Goal: Information Seeking & Learning: Learn about a topic

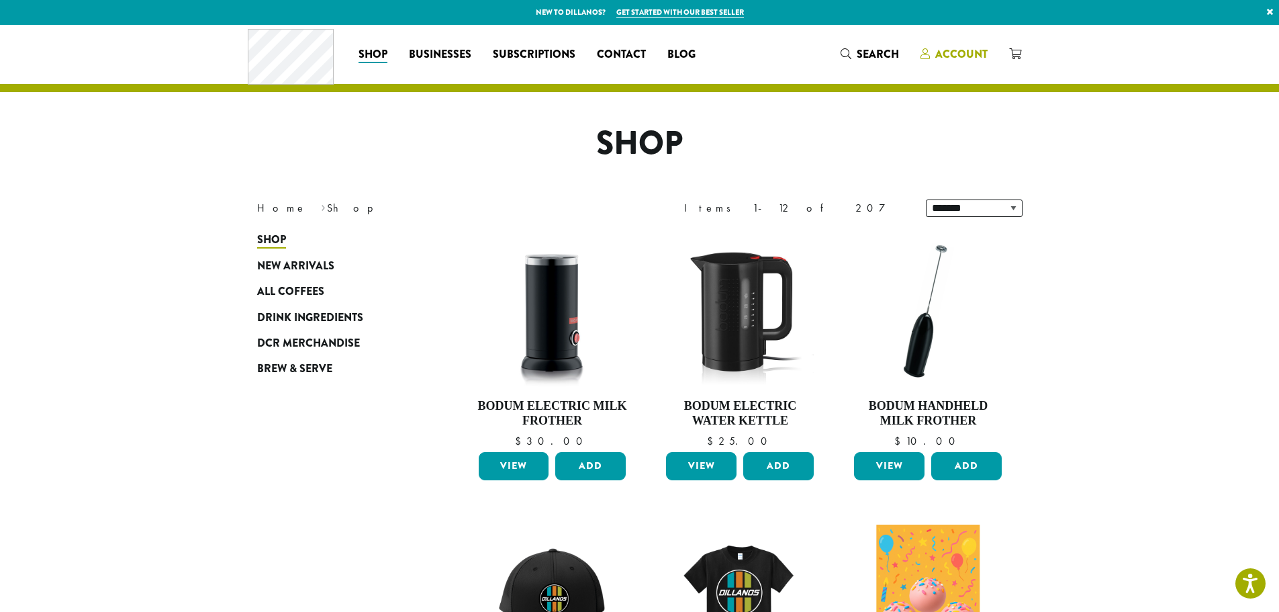
click at [970, 54] on span "Account" at bounding box center [962, 53] width 52 height 15
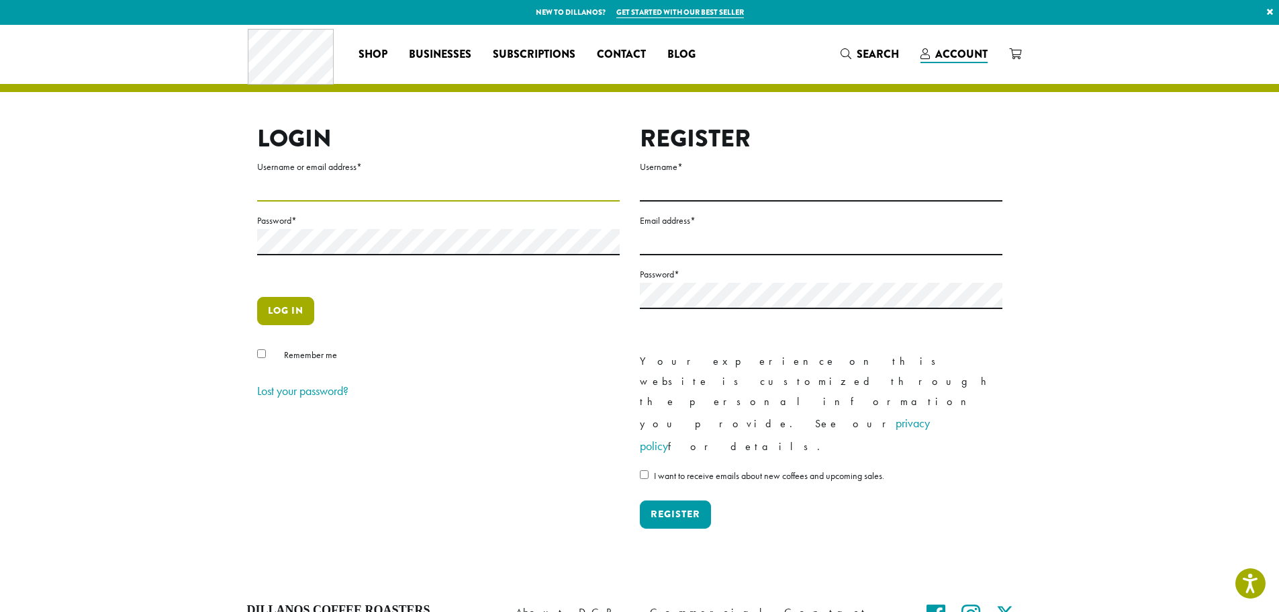
type input "**********"
click at [289, 307] on button "Log in" at bounding box center [285, 311] width 57 height 28
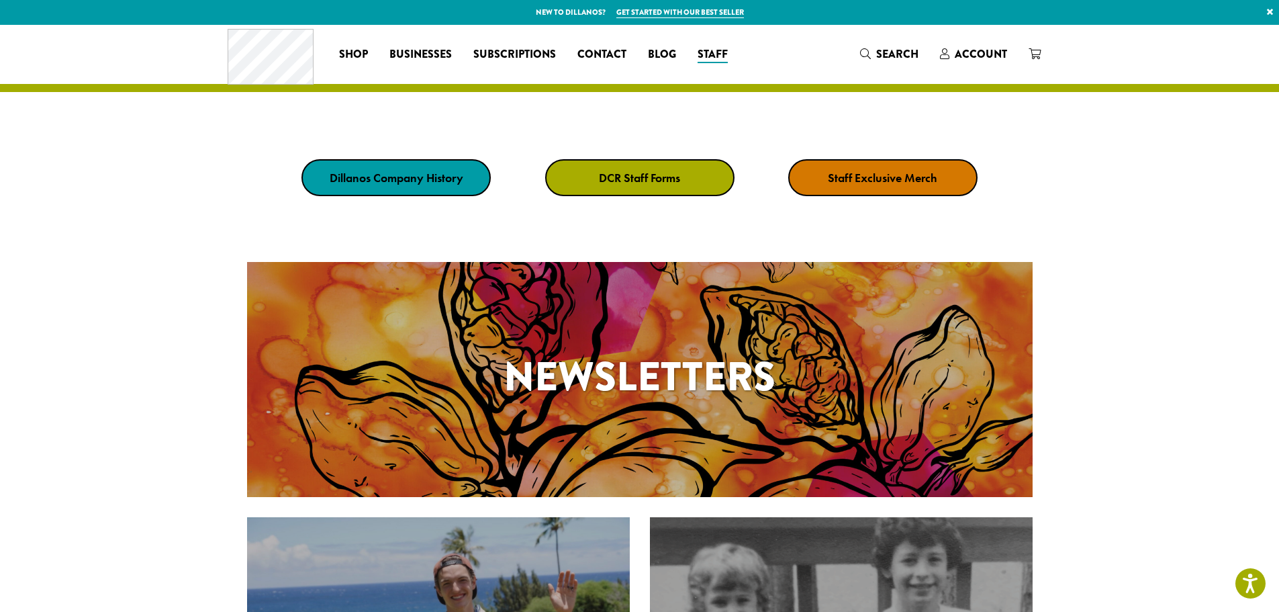
click at [610, 410] on div "Newsletters" at bounding box center [640, 380] width 786 height 66
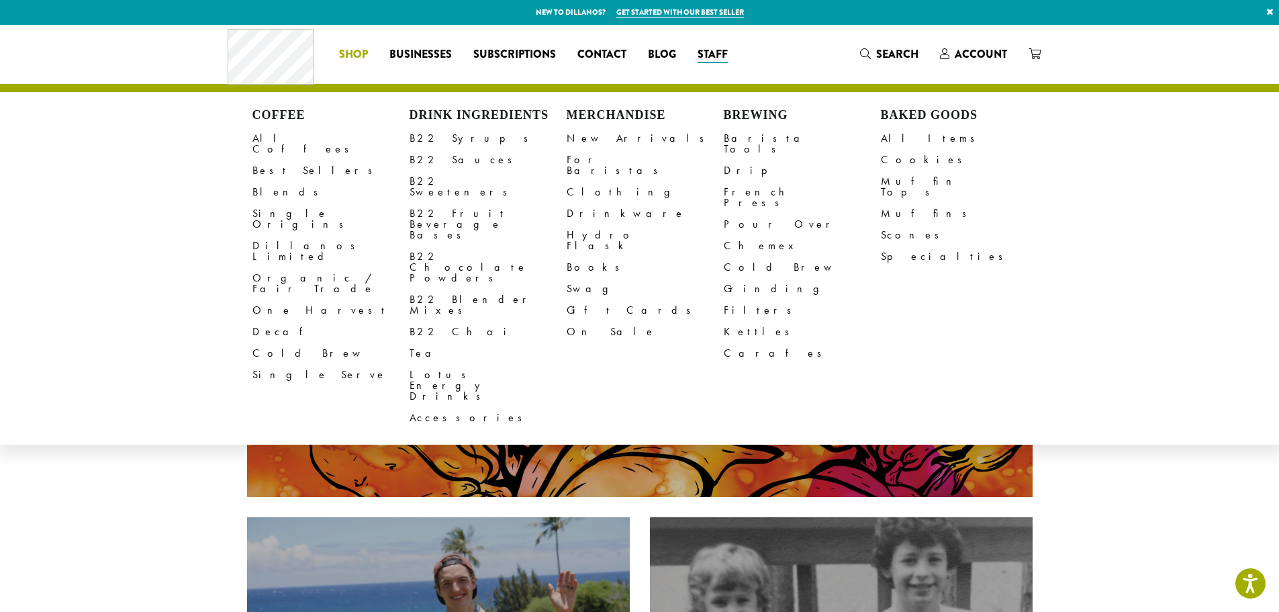
click at [362, 55] on span "Shop" at bounding box center [353, 54] width 29 height 17
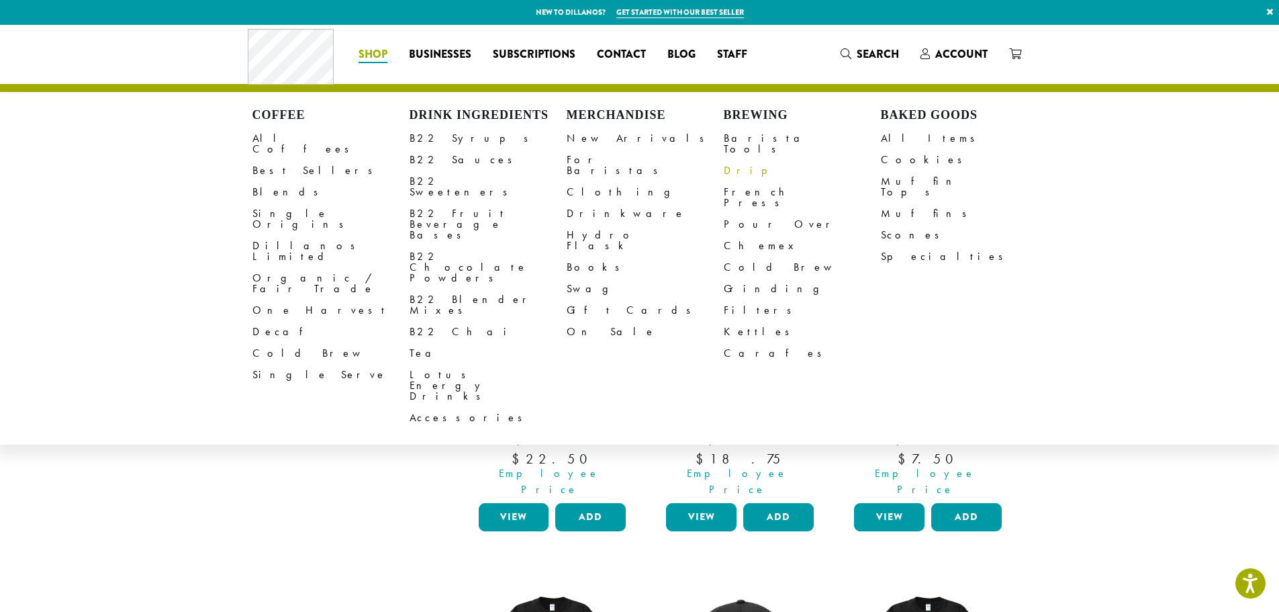
click at [730, 160] on link "Drip" at bounding box center [802, 170] width 157 height 21
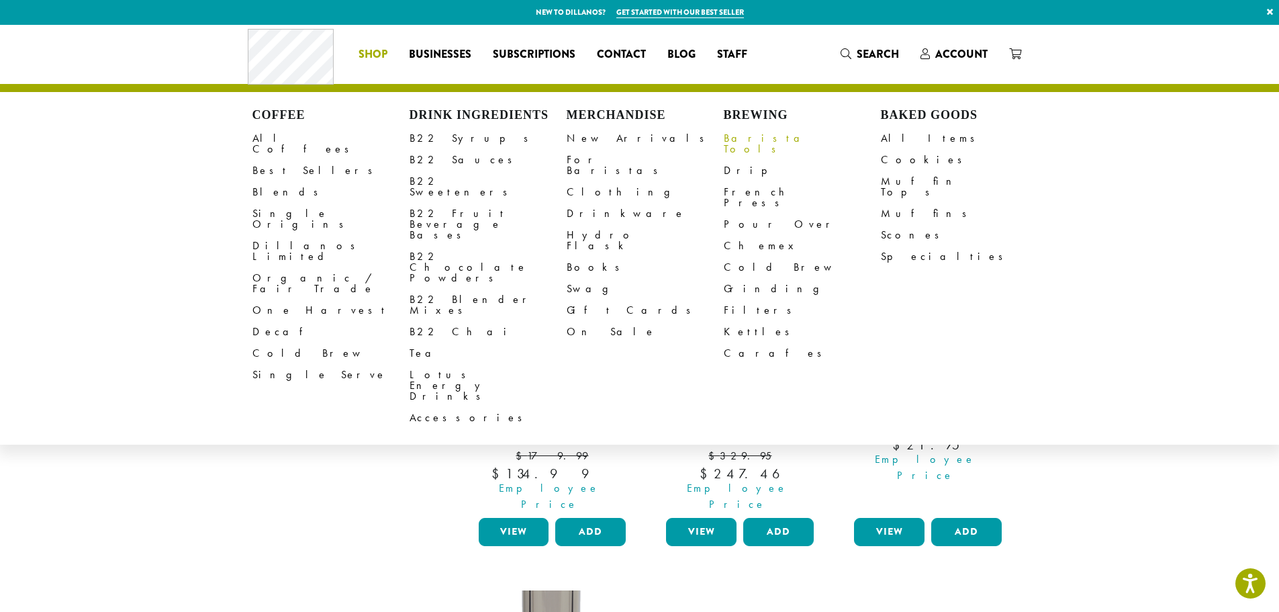
click at [758, 136] on link "Barista Tools" at bounding box center [802, 144] width 157 height 32
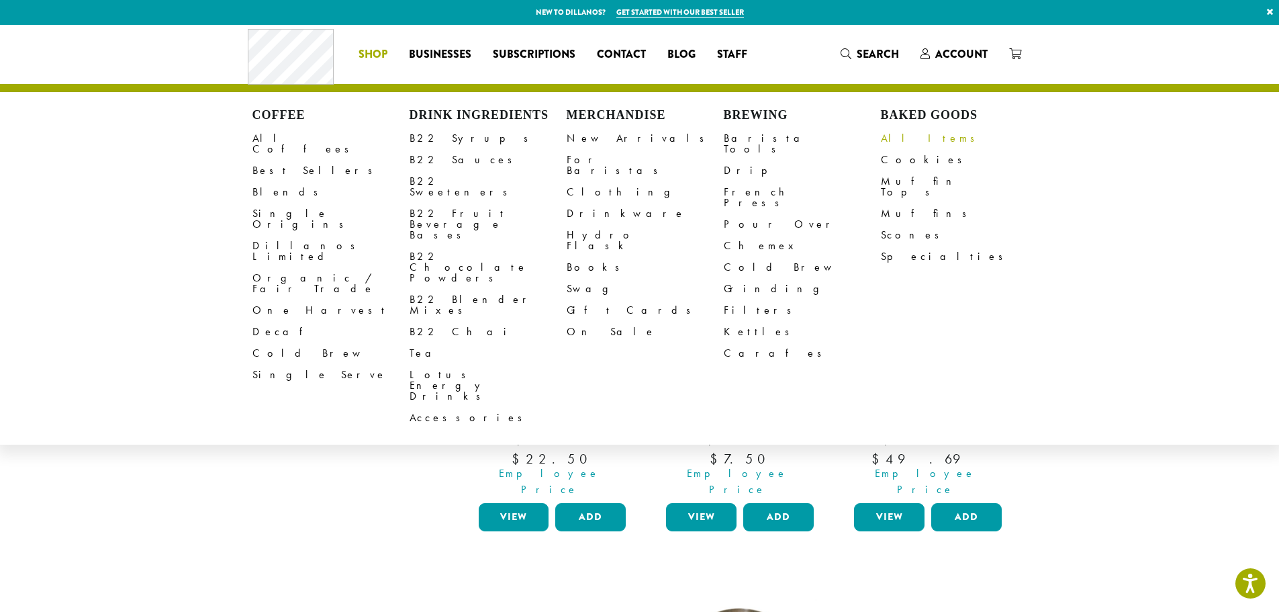
click at [903, 141] on link "All Items" at bounding box center [959, 138] width 157 height 21
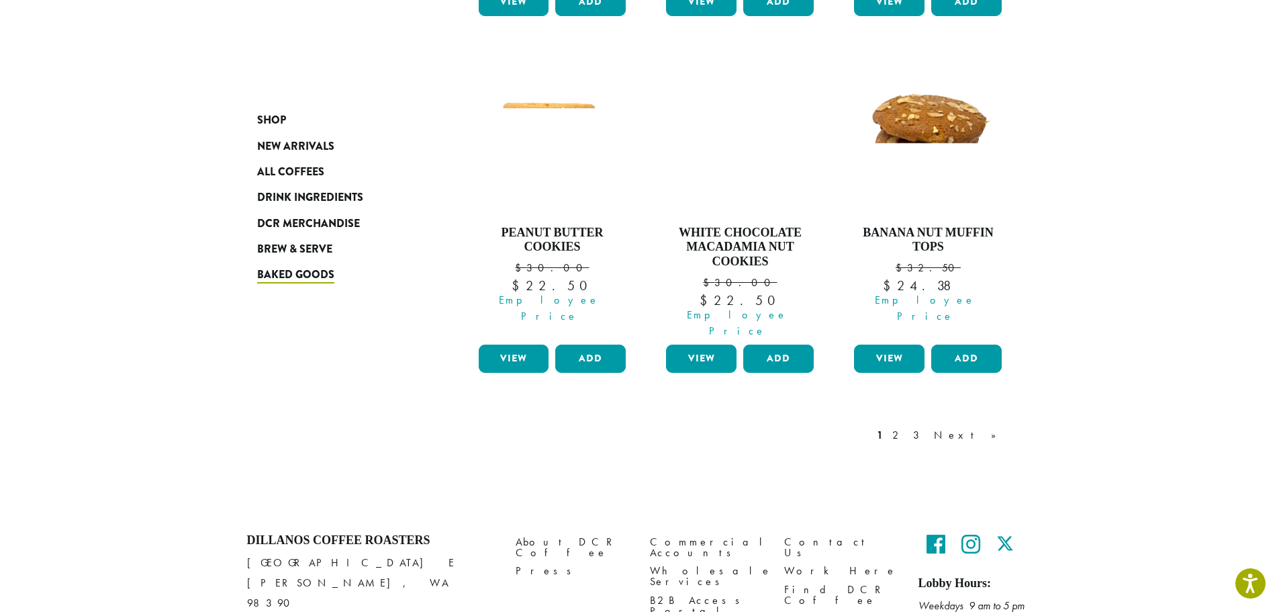
scroll to position [1208, 0]
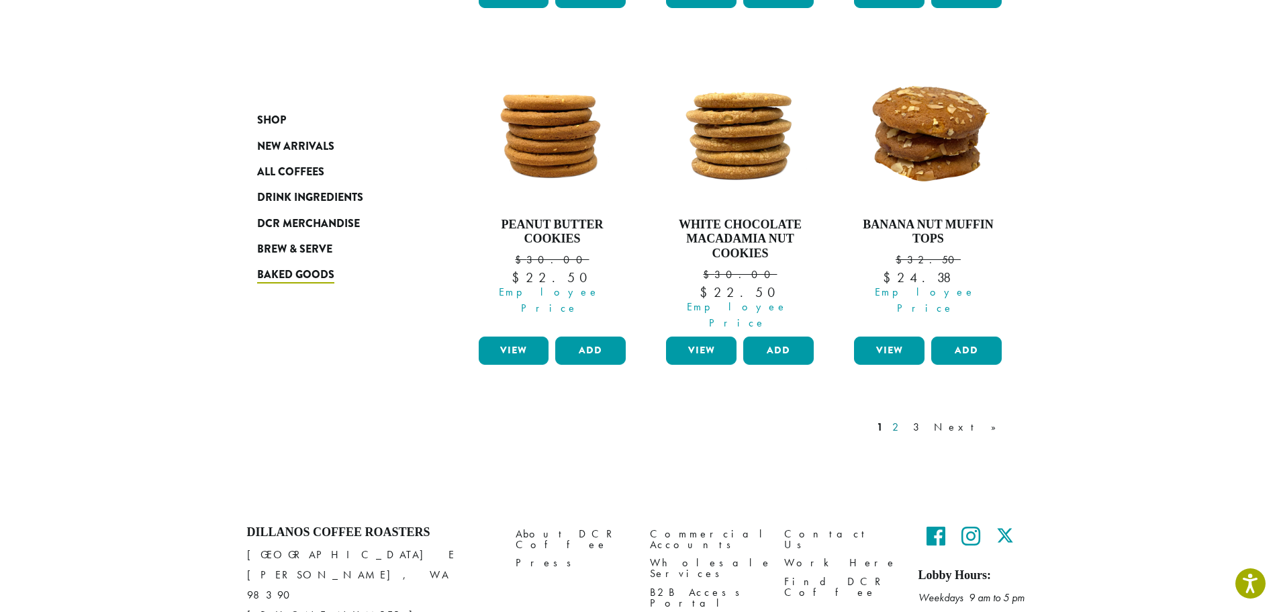
click at [907, 419] on link "2" at bounding box center [898, 427] width 17 height 16
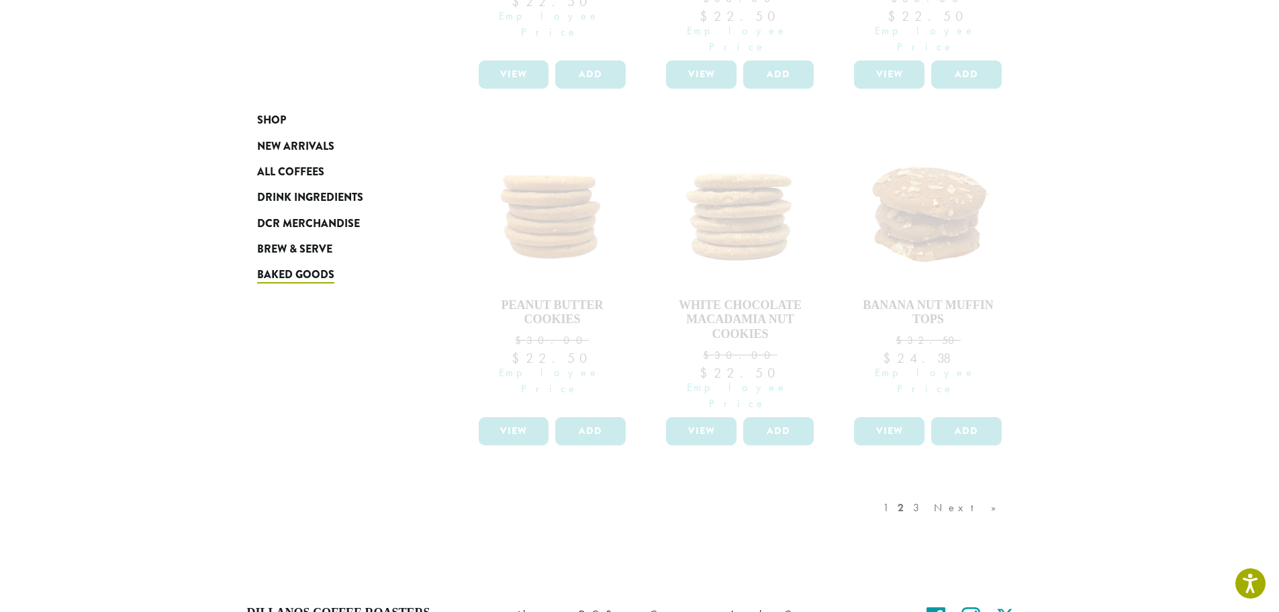
scroll to position [1208, 0]
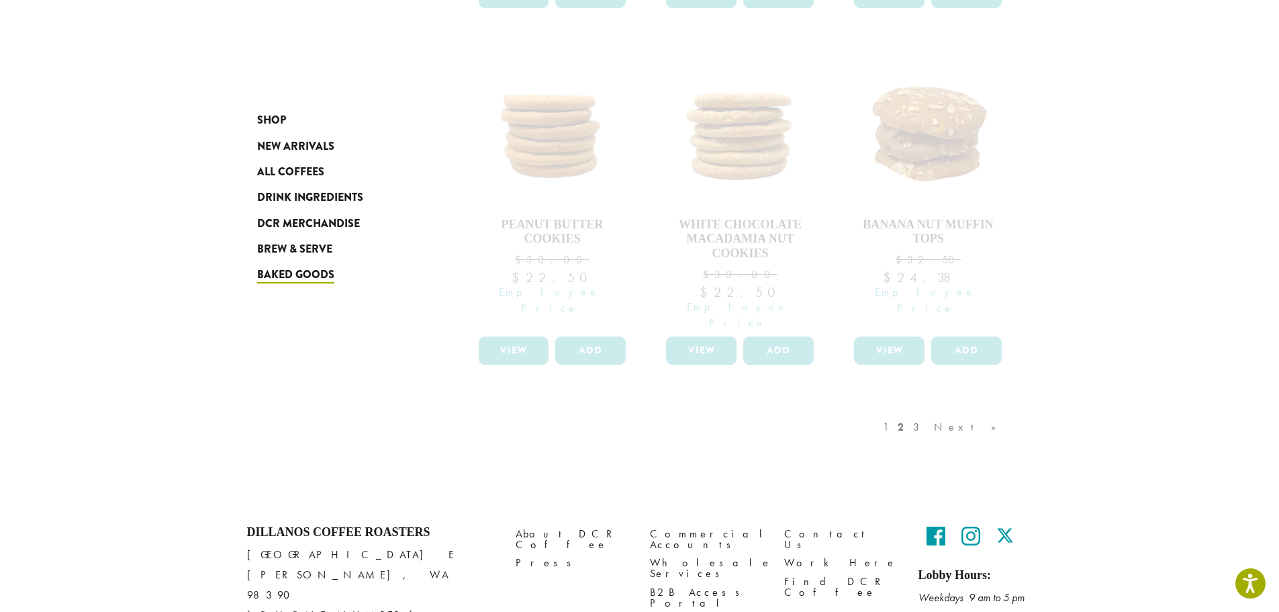
click at [949, 409] on div "1 2 3 Next »" at bounding box center [946, 440] width 132 height 63
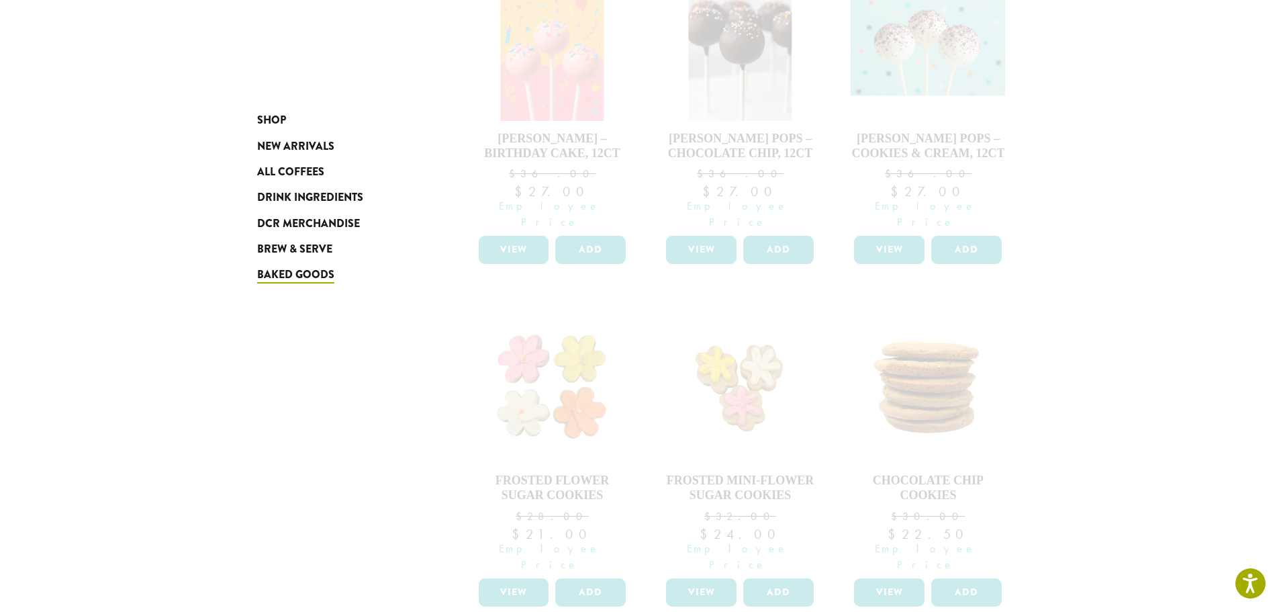
scroll to position [0, 0]
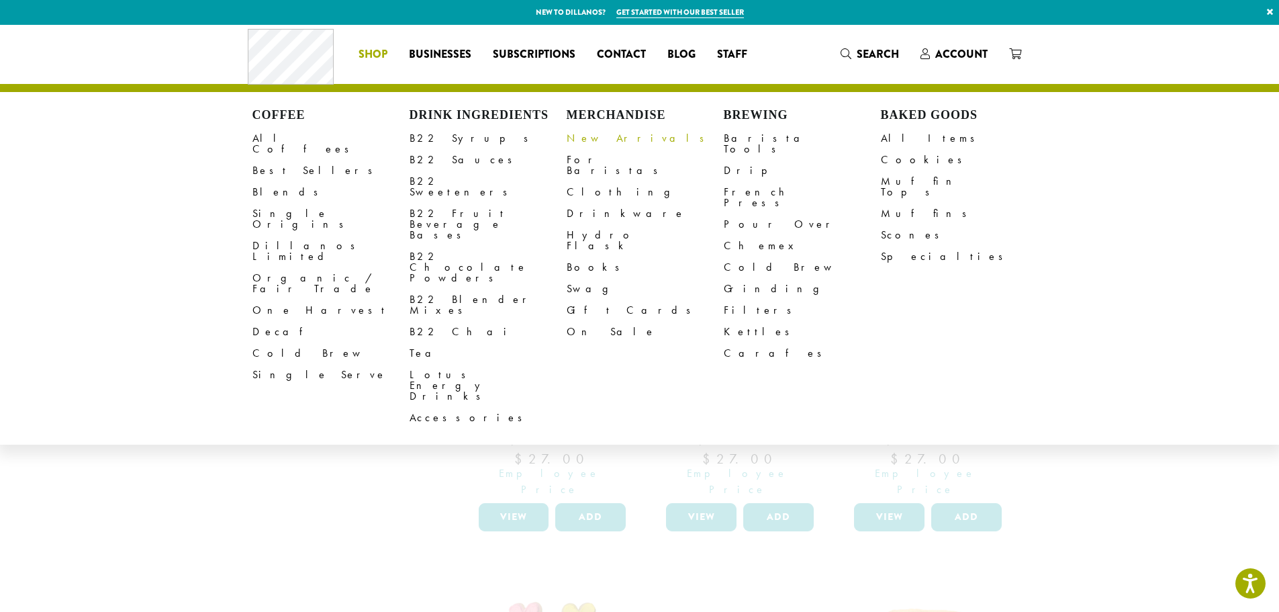
click at [594, 134] on link "New Arrivals" at bounding box center [645, 138] width 157 height 21
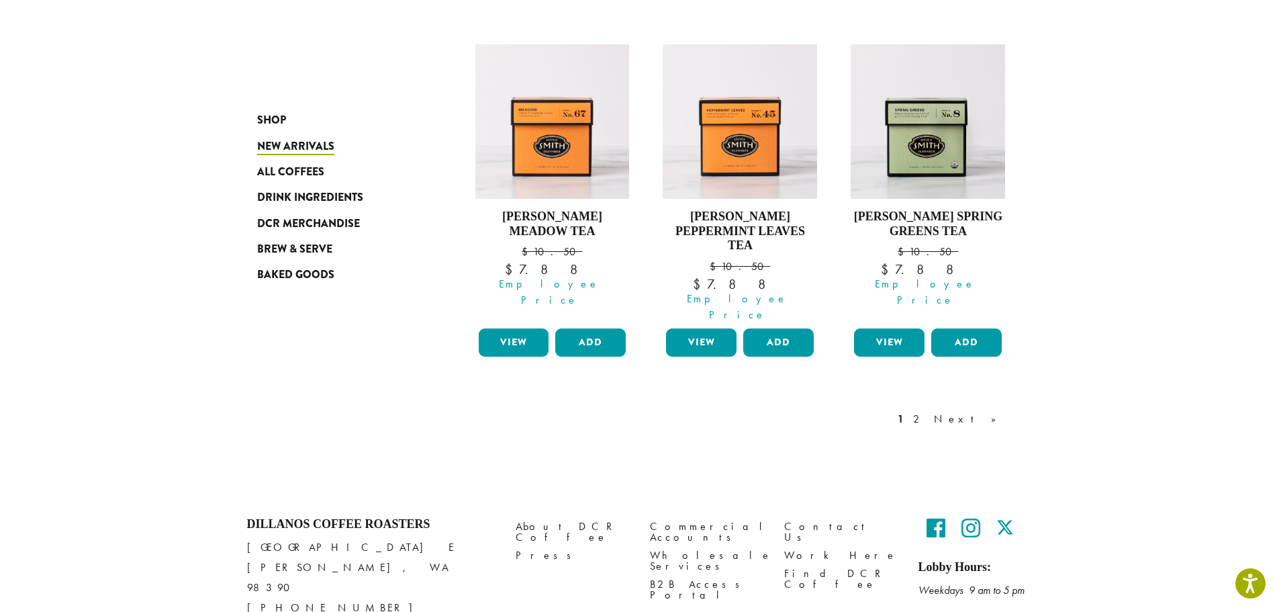
scroll to position [1208, 0]
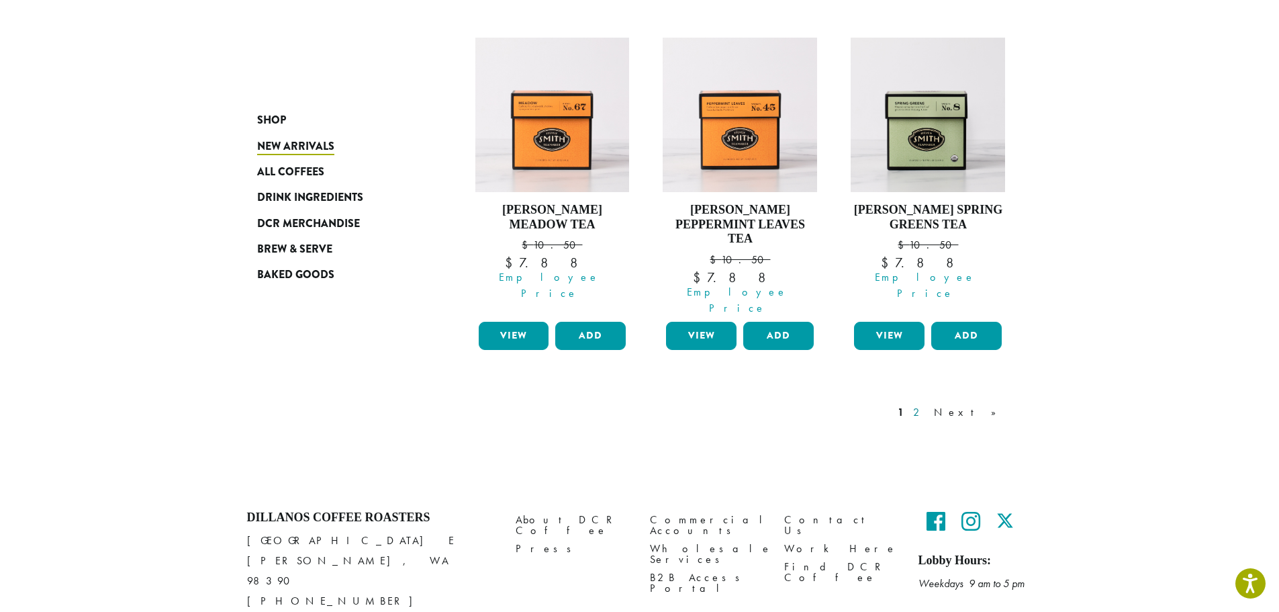
click at [927, 404] on link "2" at bounding box center [919, 412] width 17 height 16
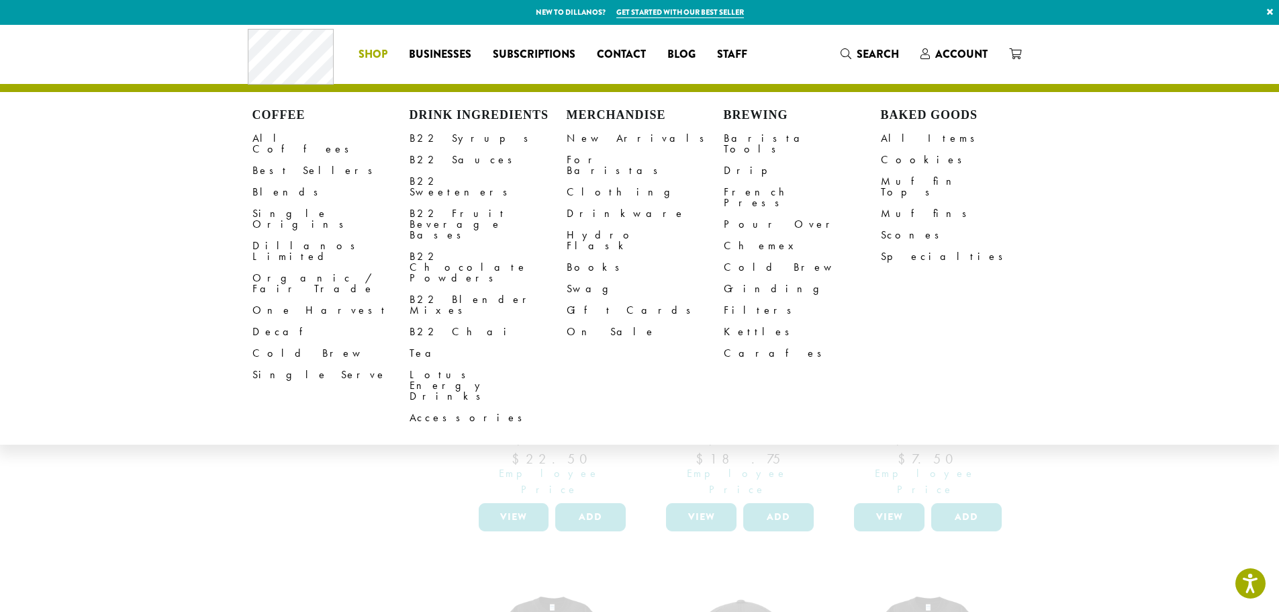
click at [373, 54] on span "Shop" at bounding box center [373, 54] width 29 height 17
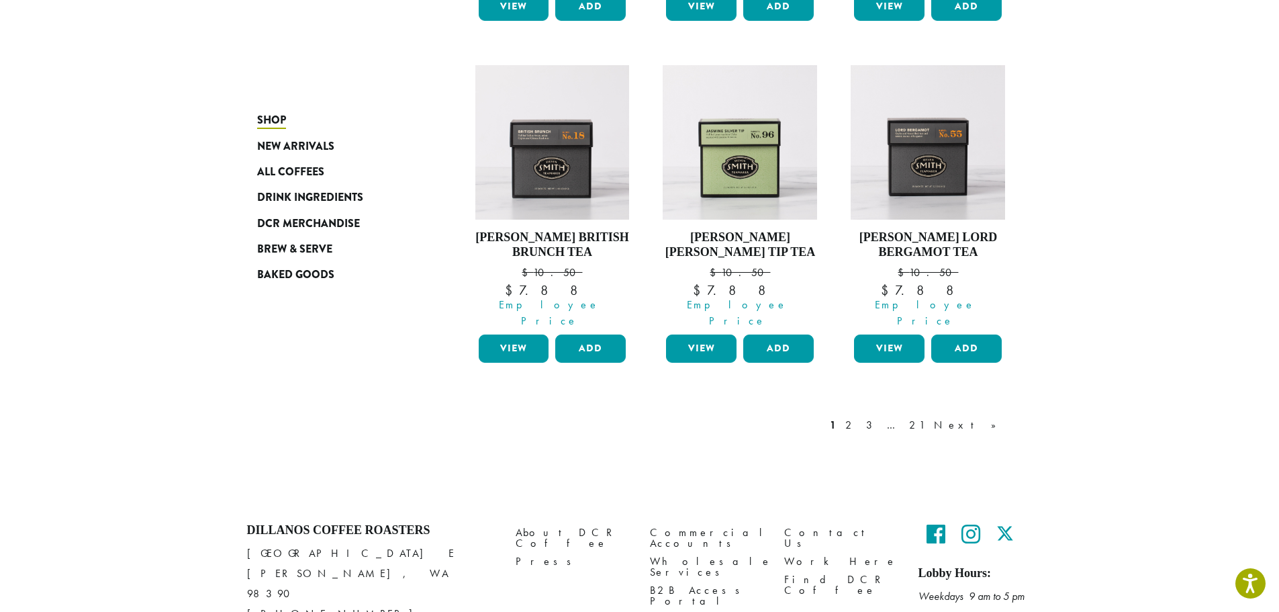
scroll to position [1193, 0]
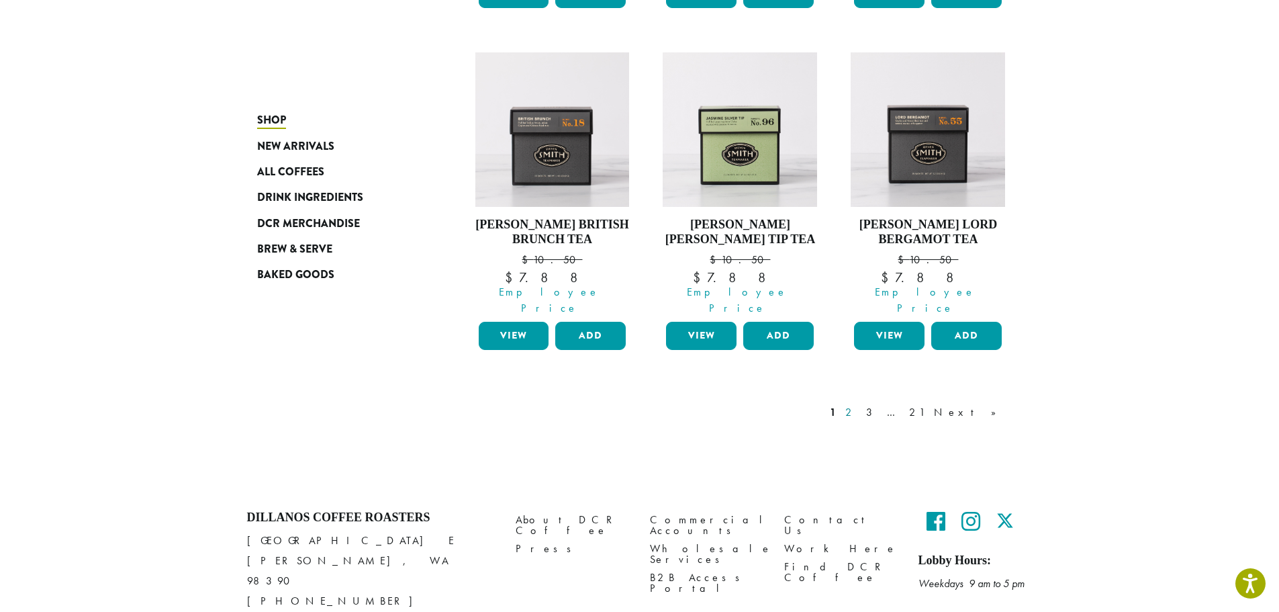
click at [860, 404] on link "2" at bounding box center [851, 412] width 17 height 16
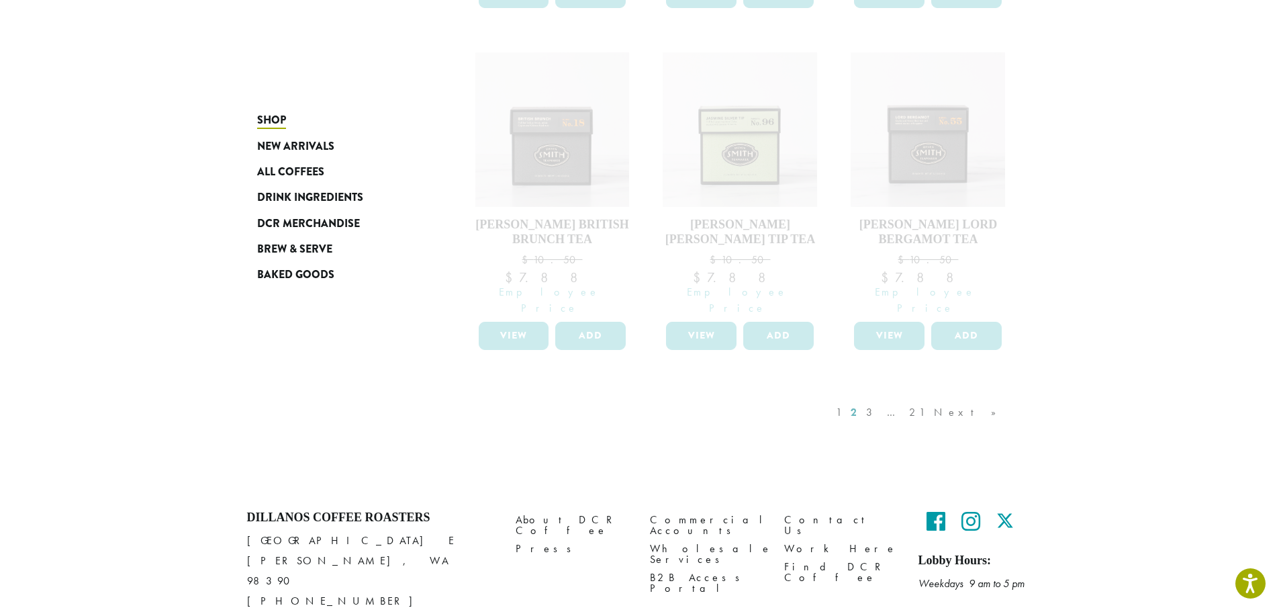
click at [913, 394] on div "1 2 3 … 21 Next »" at bounding box center [922, 425] width 179 height 63
click at [993, 394] on div "1 2 3 … 21 Next »" at bounding box center [922, 425] width 179 height 63
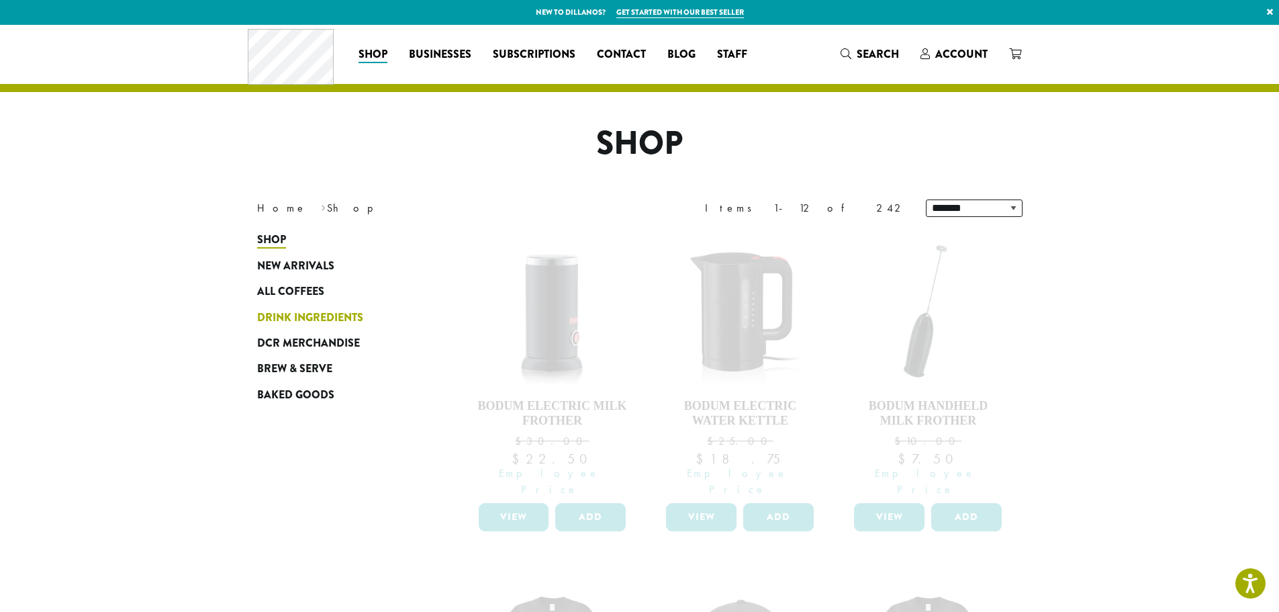
click at [315, 311] on span "Drink Ingredients" at bounding box center [310, 318] width 106 height 17
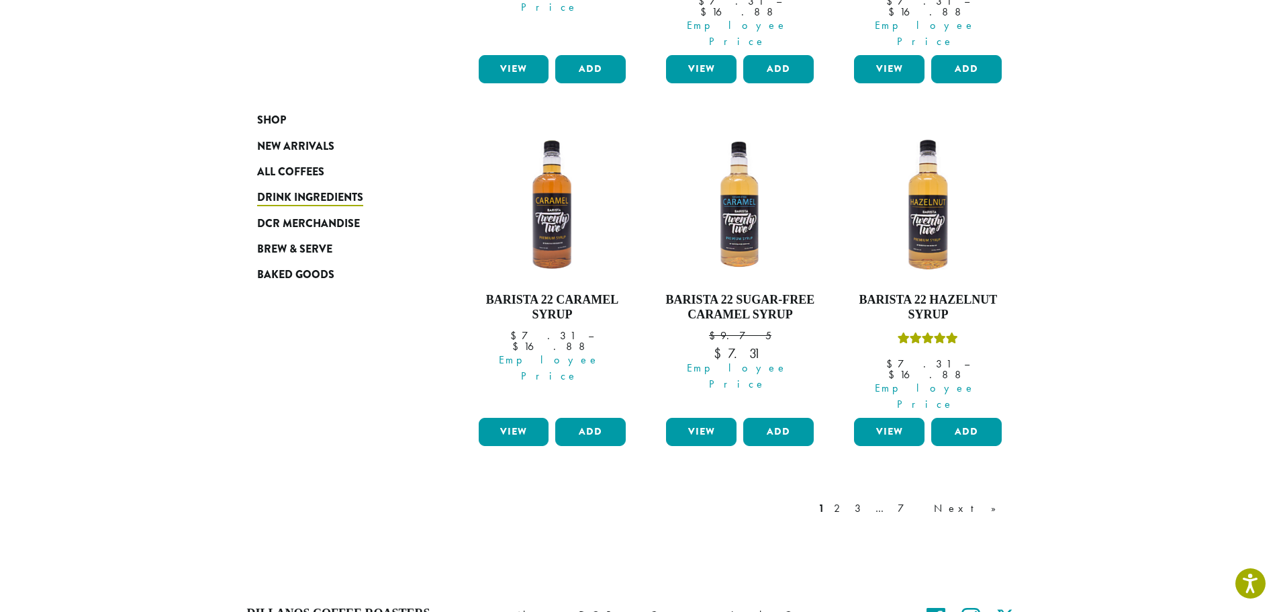
scroll to position [1209, 0]
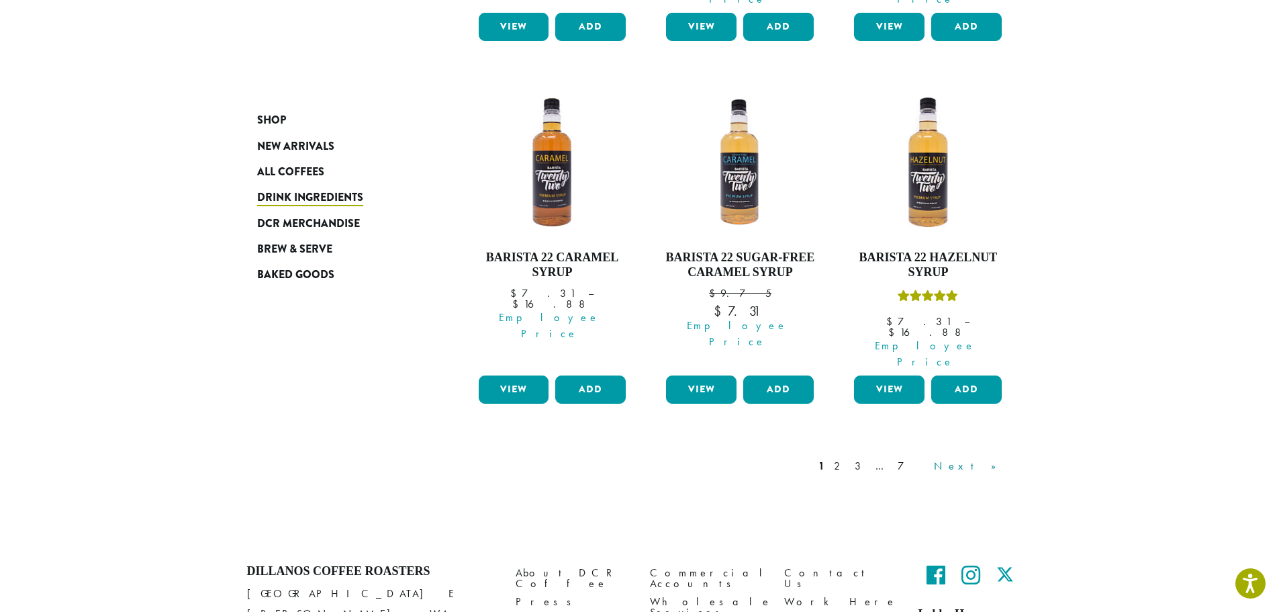
click at [992, 458] on link "Next »" at bounding box center [970, 466] width 77 height 16
